Goal: Download file/media

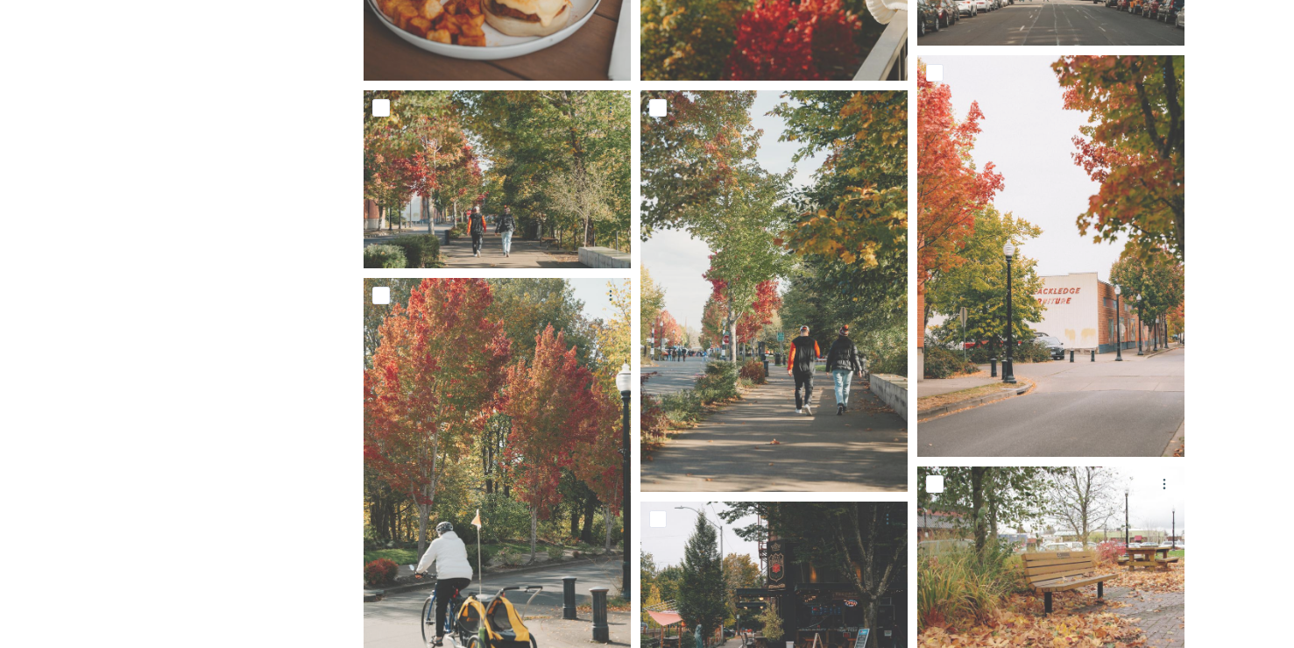
scroll to position [678, 0]
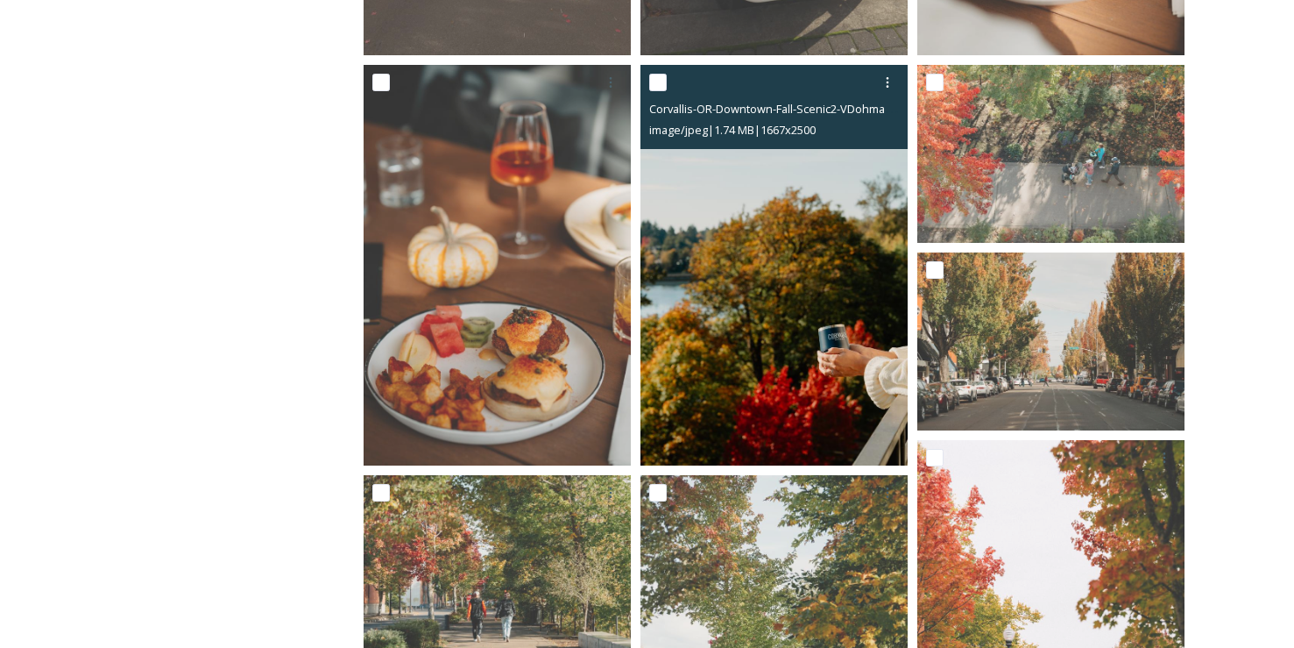
click at [779, 311] on img at bounding box center [774, 265] width 267 height 401
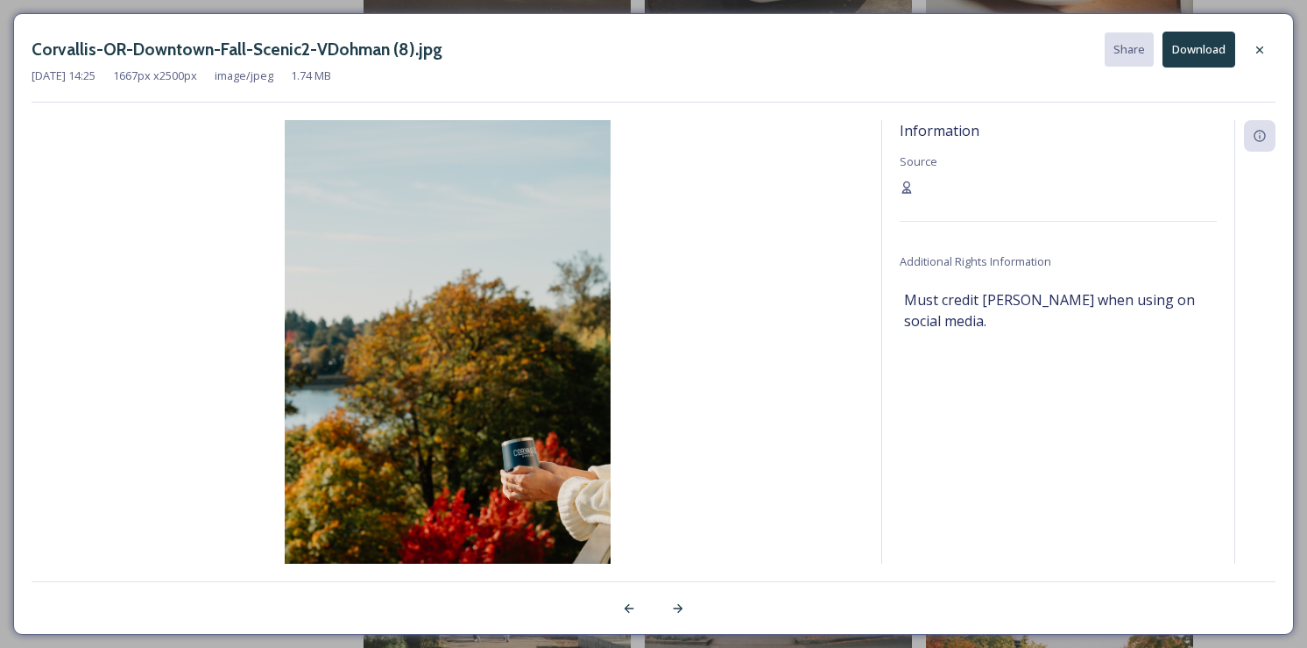
drag, startPoint x: 1096, startPoint y: 310, endPoint x: 1068, endPoint y: 308, distance: 28.2
click at [1096, 309] on span "Must credit [PERSON_NAME] when using on social media." at bounding box center [1058, 310] width 308 height 42
drag, startPoint x: 982, startPoint y: 299, endPoint x: 1087, endPoint y: 306, distance: 104.5
click at [1087, 306] on span "Must credit [PERSON_NAME] when using on social media." at bounding box center [1058, 310] width 308 height 42
copy span "[PERSON_NAME]"
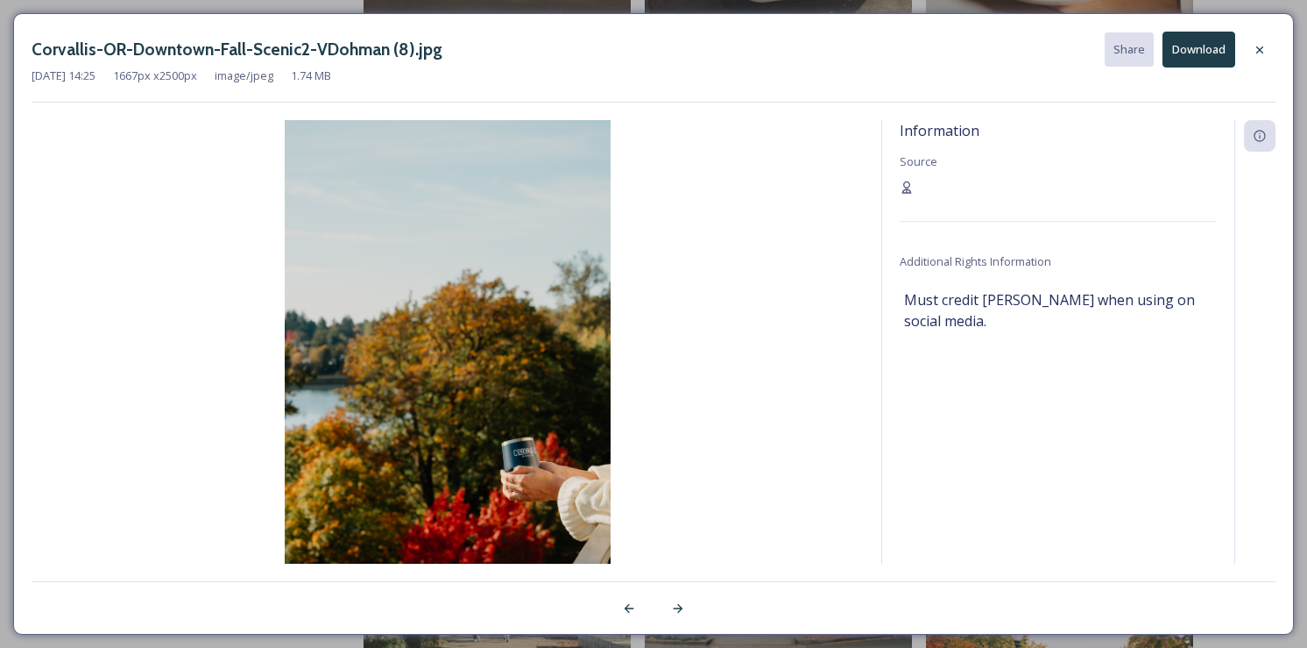
click at [959, 96] on div "Corvallis-OR-Downtown-Fall-Scenic2-VDohman (8).jpg Share Download [DATE] 14:25 …" at bounding box center [654, 67] width 1244 height 71
click at [587, 455] on img at bounding box center [448, 365] width 833 height 490
click at [825, 424] on img at bounding box center [448, 365] width 833 height 490
click at [642, 202] on img at bounding box center [448, 365] width 833 height 490
click at [1253, 53] on icon at bounding box center [1260, 50] width 14 height 14
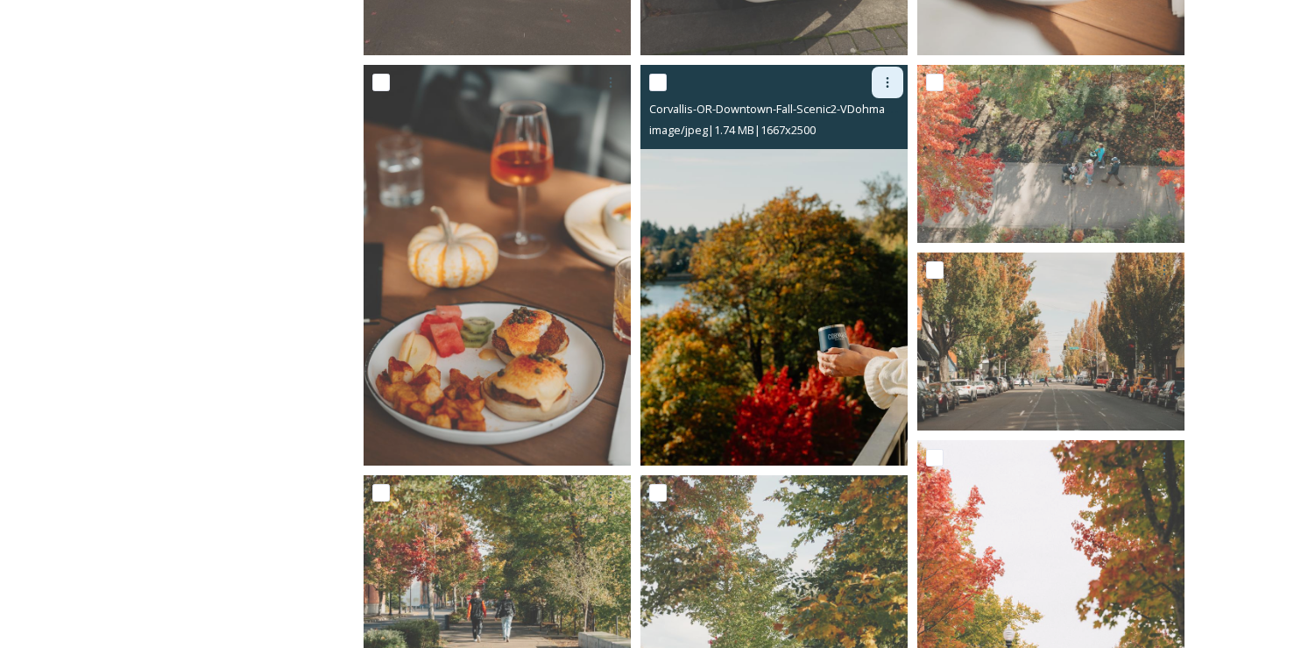
click at [889, 76] on icon at bounding box center [888, 82] width 14 height 14
click at [872, 125] on span "View File" at bounding box center [863, 120] width 46 height 17
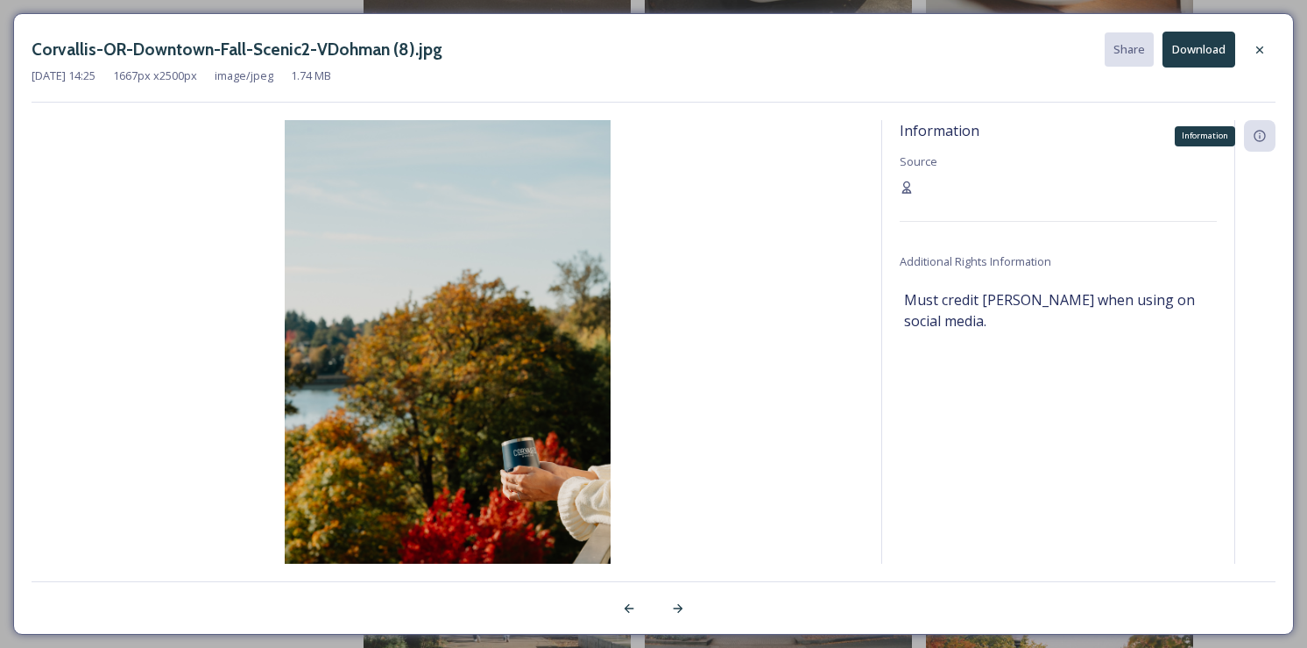
click at [1253, 136] on icon at bounding box center [1260, 136] width 14 height 14
click at [1159, 125] on div "Information Source Additional Rights Information Must credit Verena Dohman when…" at bounding box center [1058, 341] width 352 height 443
click at [920, 166] on span "Source" at bounding box center [919, 161] width 38 height 16
click at [1258, 60] on div at bounding box center [1260, 50] width 32 height 32
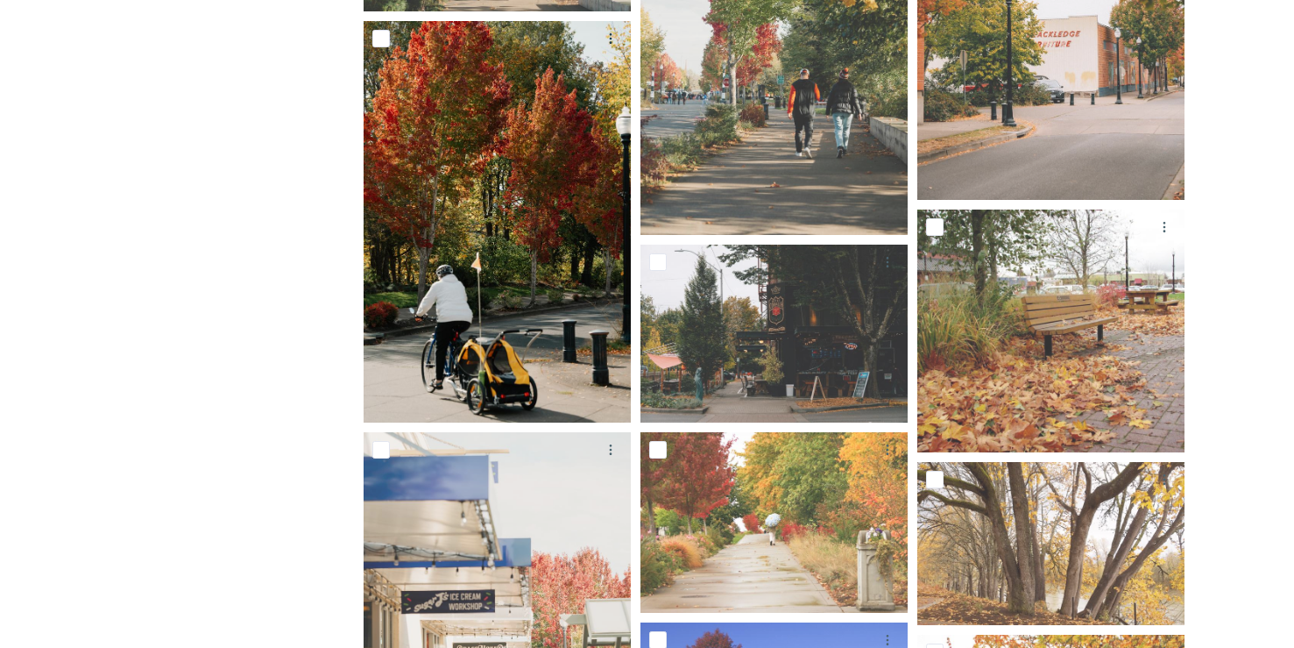
scroll to position [1329, 0]
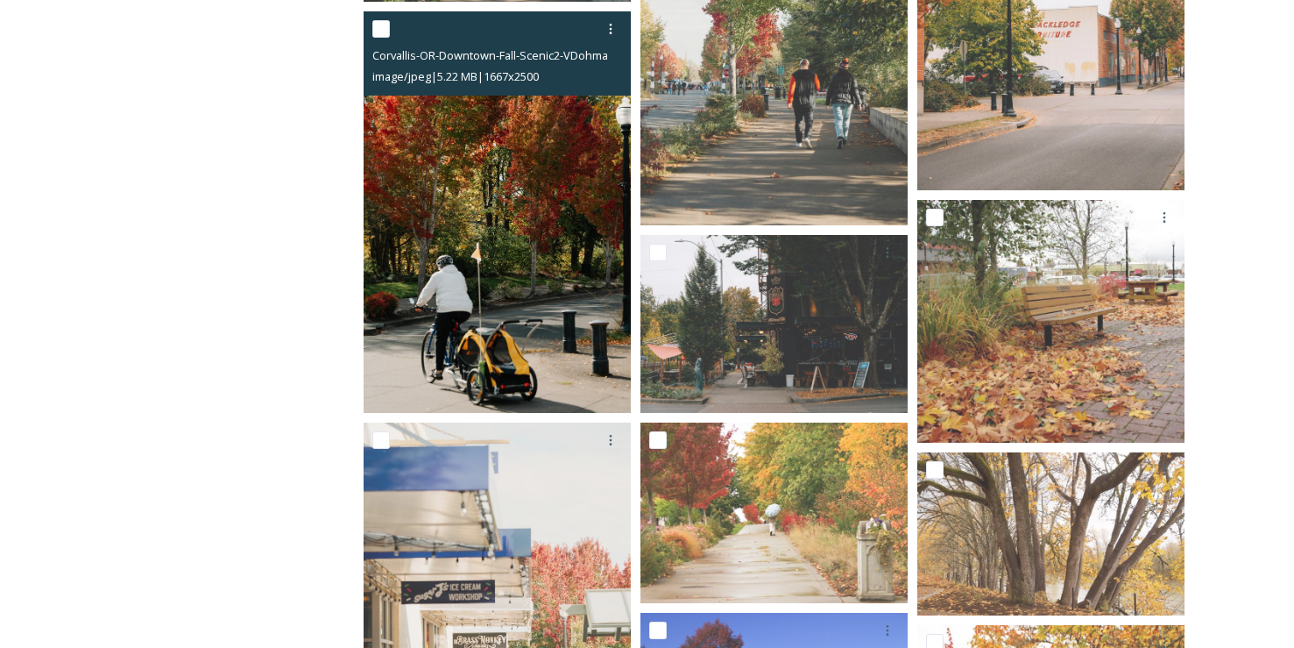
click at [514, 330] on img at bounding box center [497, 211] width 267 height 401
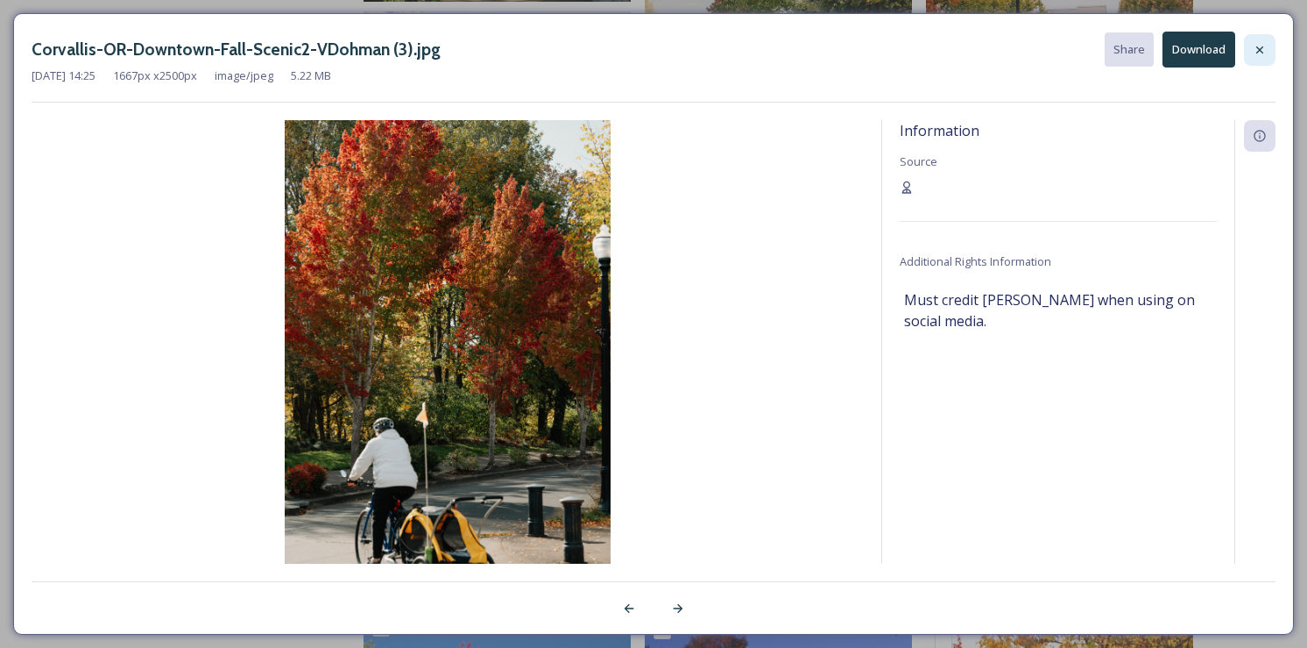
click at [1255, 46] on icon at bounding box center [1260, 50] width 14 height 14
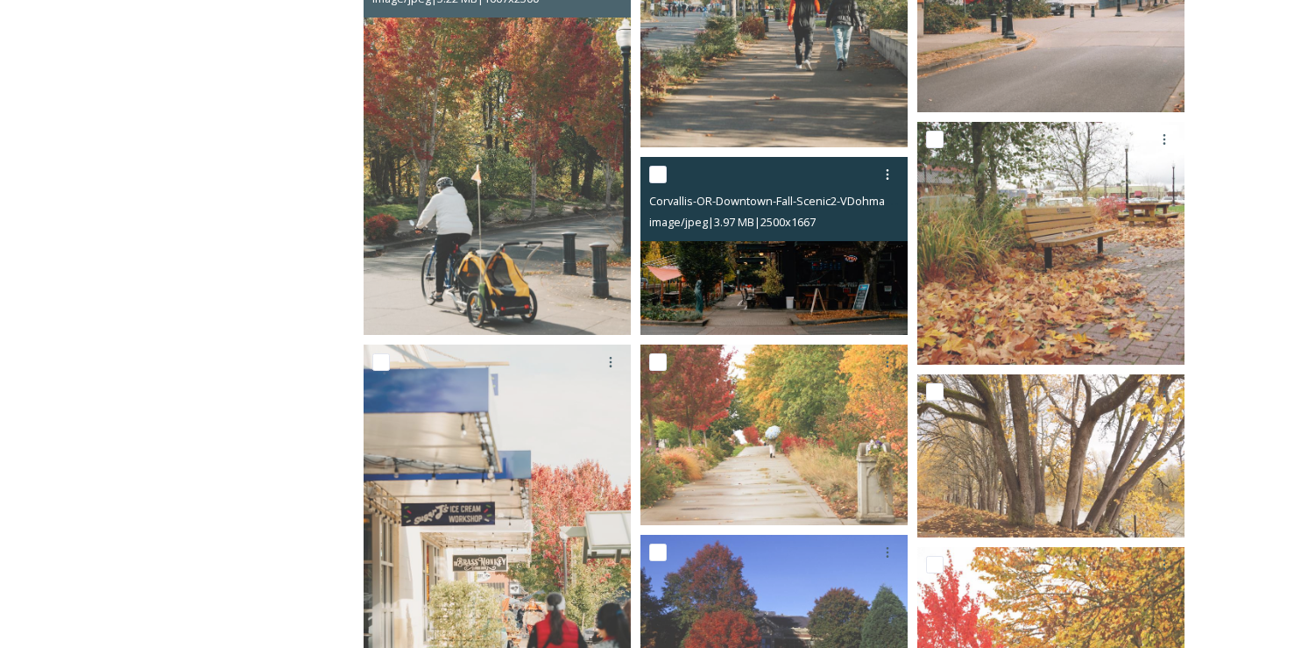
scroll to position [1680, 0]
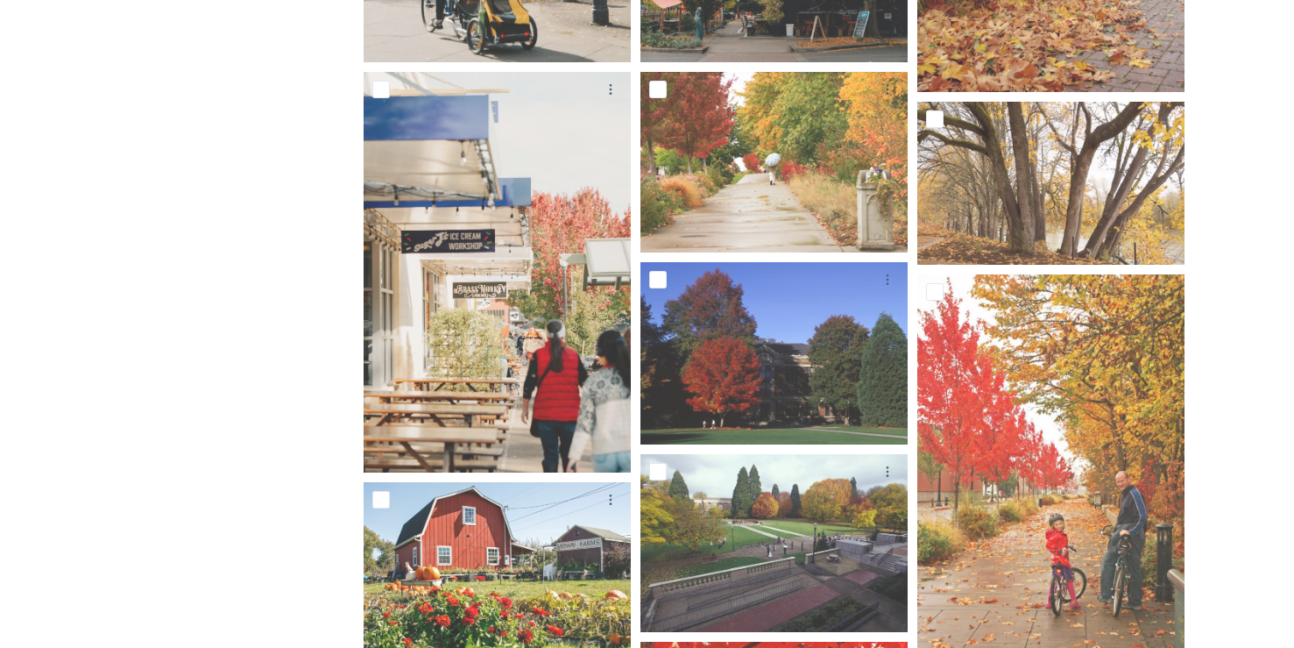
click at [1206, 404] on div "Oct Social 2025 Fall Scenics 33 file s Filters Date Created Select all Corvalli…" at bounding box center [779, 341] width 900 height 3614
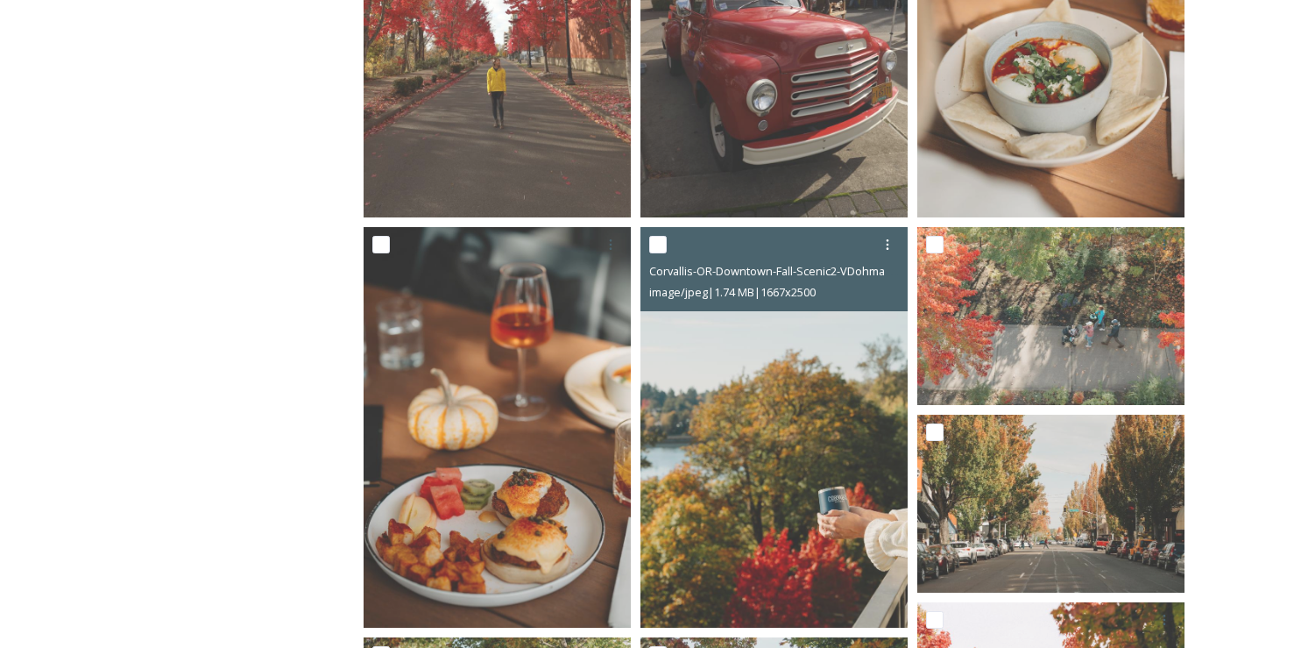
scroll to position [0, 0]
